Goal: Transaction & Acquisition: Purchase product/service

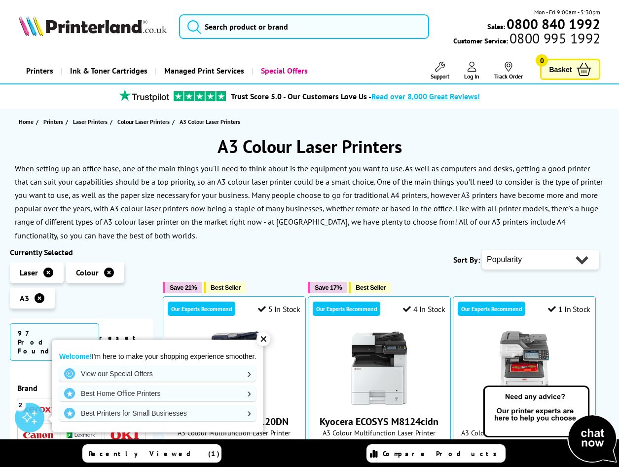
click at [51, 72] on link "Printers" at bounding box center [40, 70] width 42 height 25
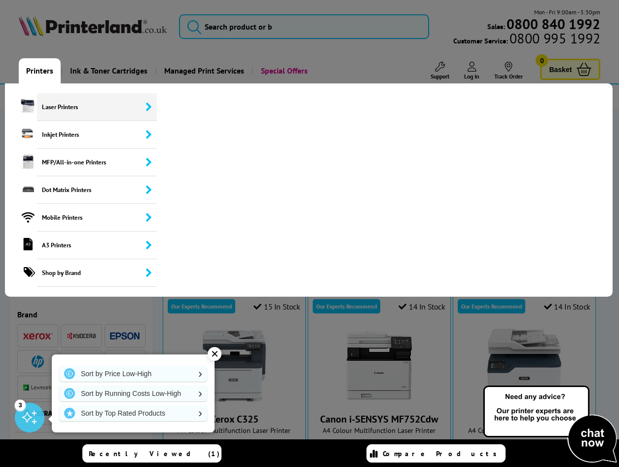
click at [84, 108] on span "Laser Printers" at bounding box center [97, 107] width 120 height 28
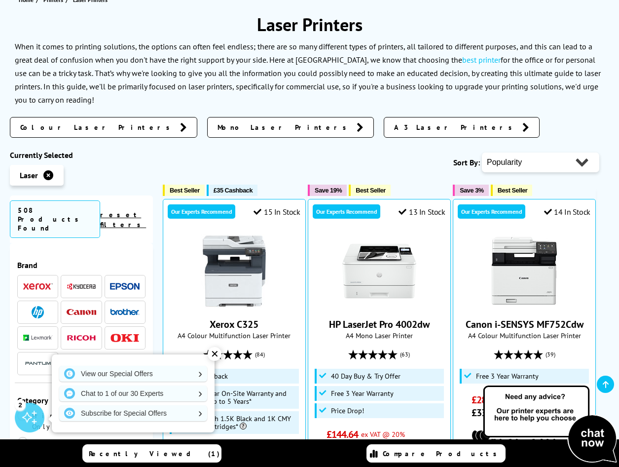
scroll to position [148, 0]
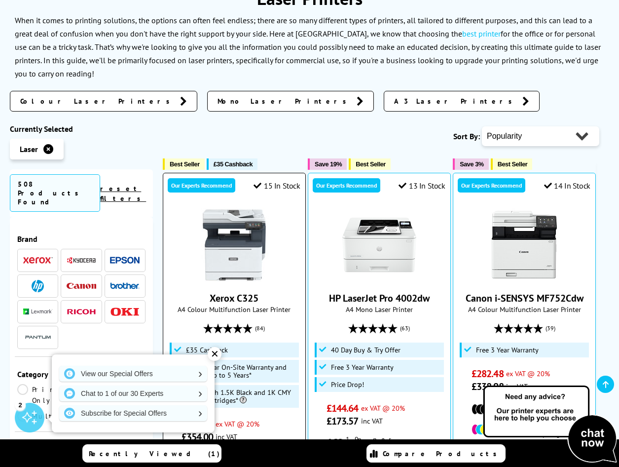
click at [213, 353] on div "✕" at bounding box center [215, 354] width 14 height 14
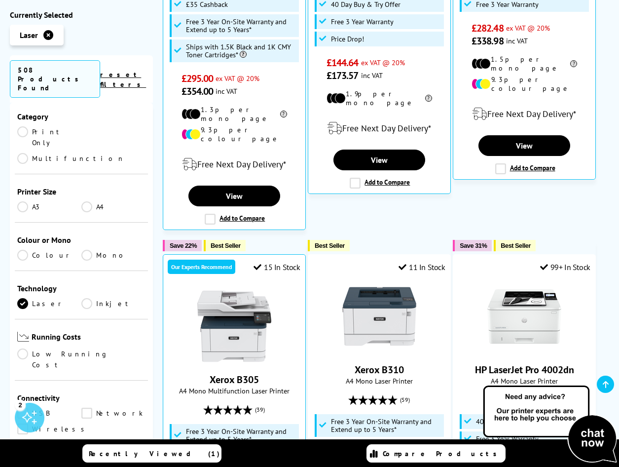
scroll to position [122, 0]
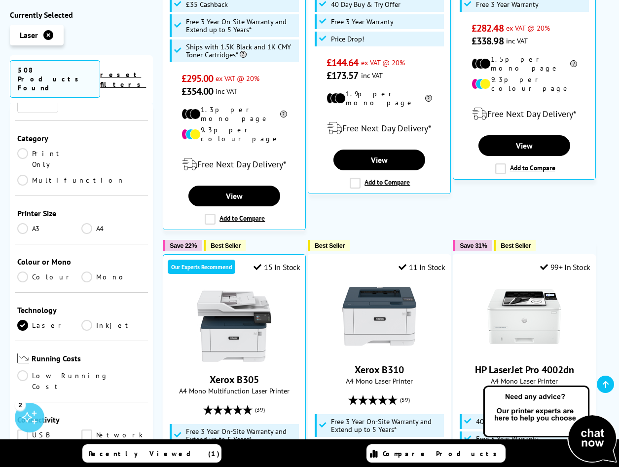
click at [24, 271] on link "Colour" at bounding box center [49, 276] width 64 height 11
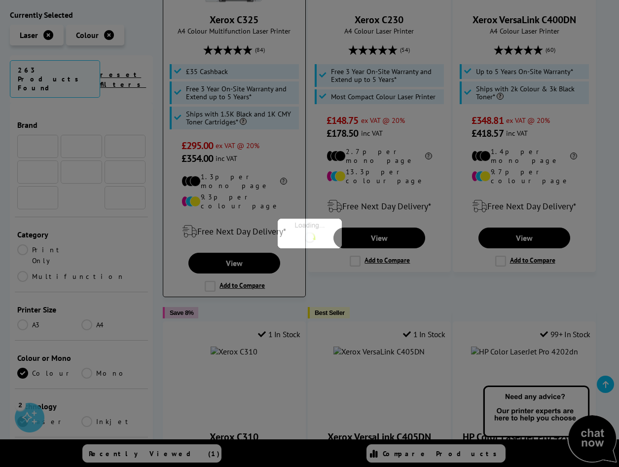
scroll to position [122, 0]
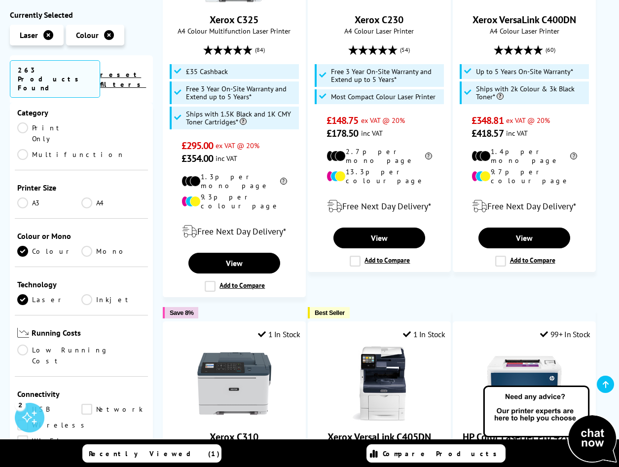
click at [88, 197] on link "A4" at bounding box center [113, 202] width 64 height 11
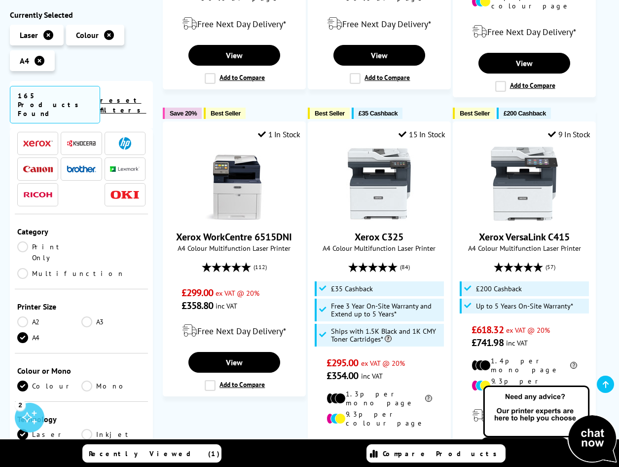
scroll to position [23, 0]
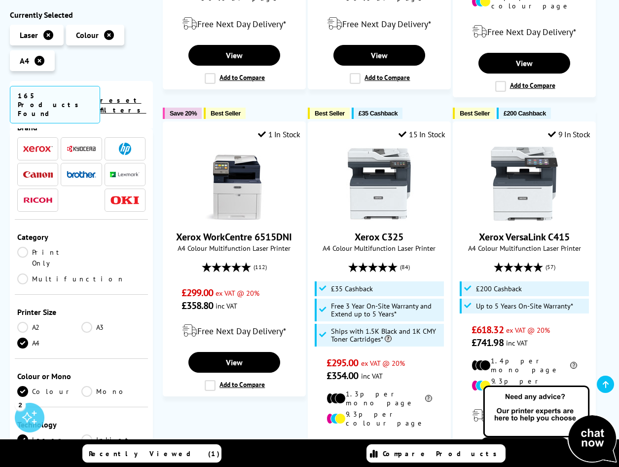
click at [25, 247] on link "Print Only" at bounding box center [49, 258] width 64 height 22
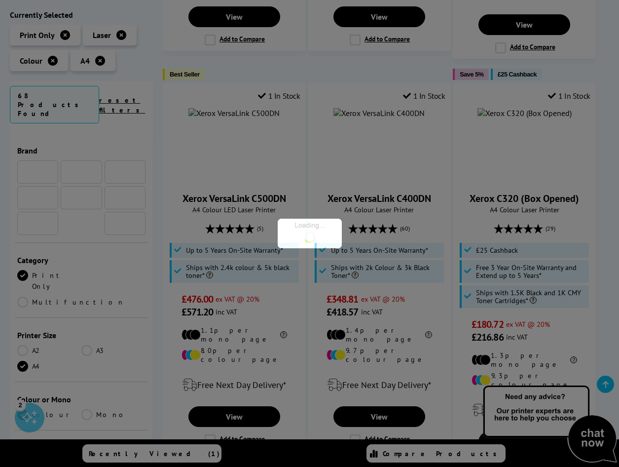
scroll to position [23, 0]
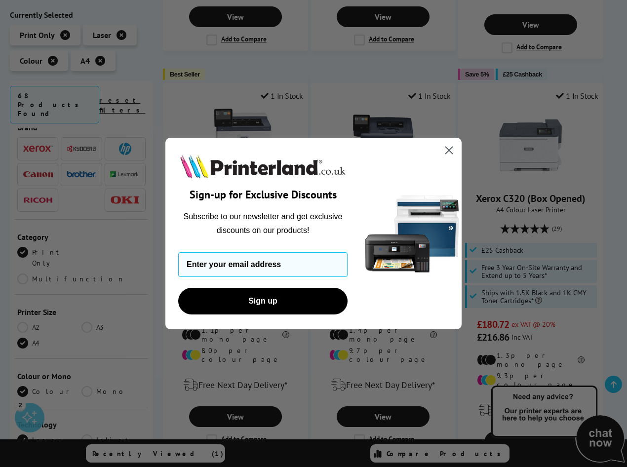
click at [447, 151] on icon "Close dialog" at bounding box center [449, 150] width 7 height 7
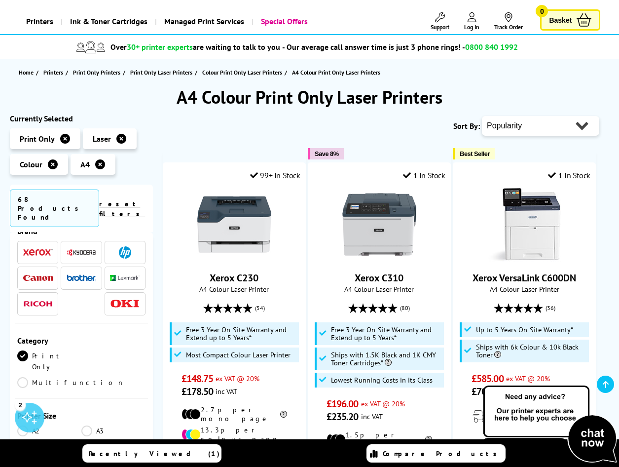
scroll to position [0, 0]
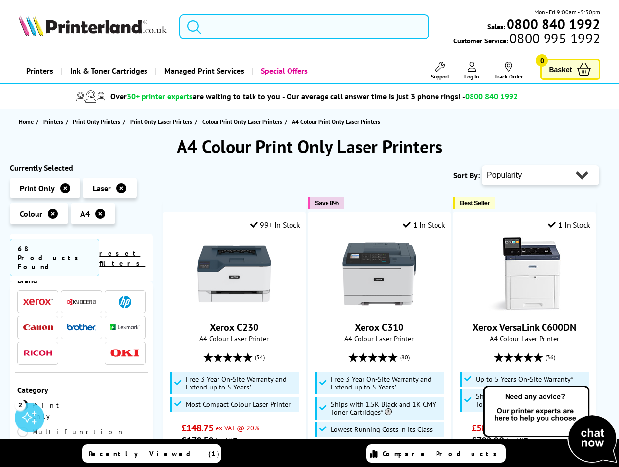
click at [250, 26] on input "search" at bounding box center [304, 26] width 250 height 25
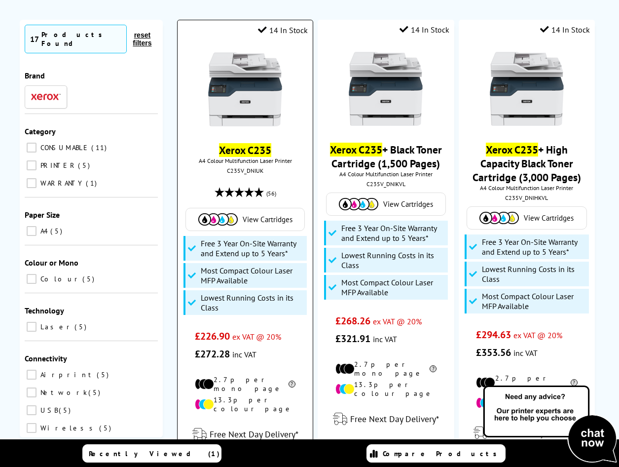
scroll to position [99, 0]
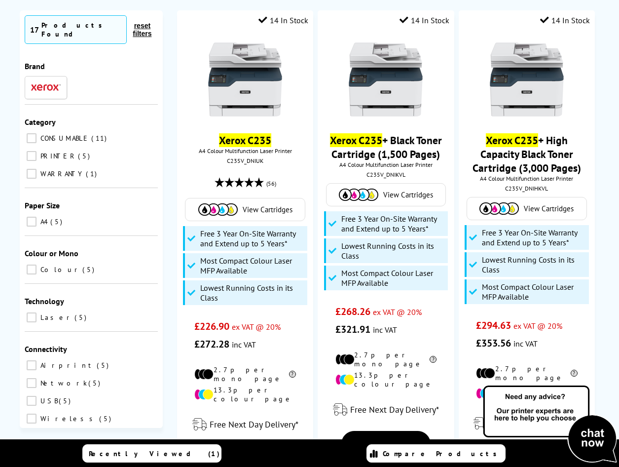
type input "xeroxc235"
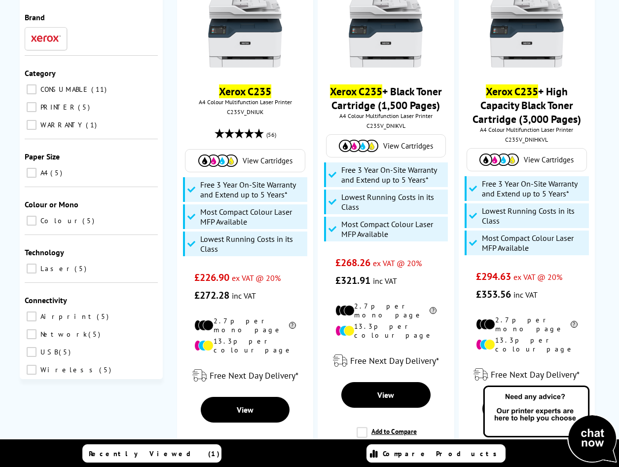
scroll to position [148, 0]
